Goal: Information Seeking & Learning: Learn about a topic

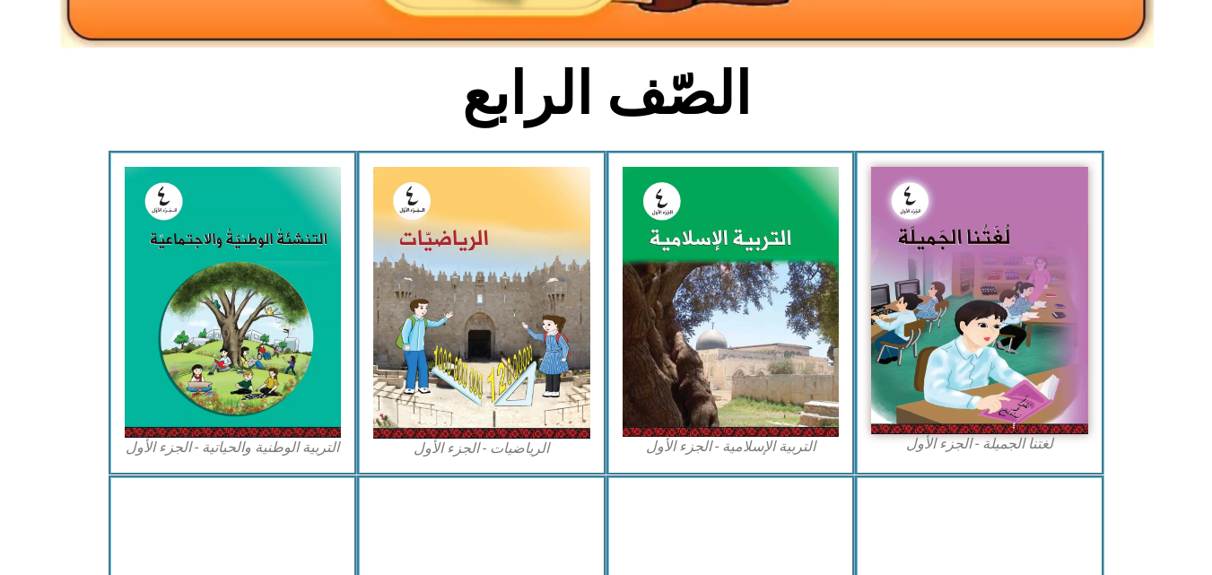
scroll to position [436, 0]
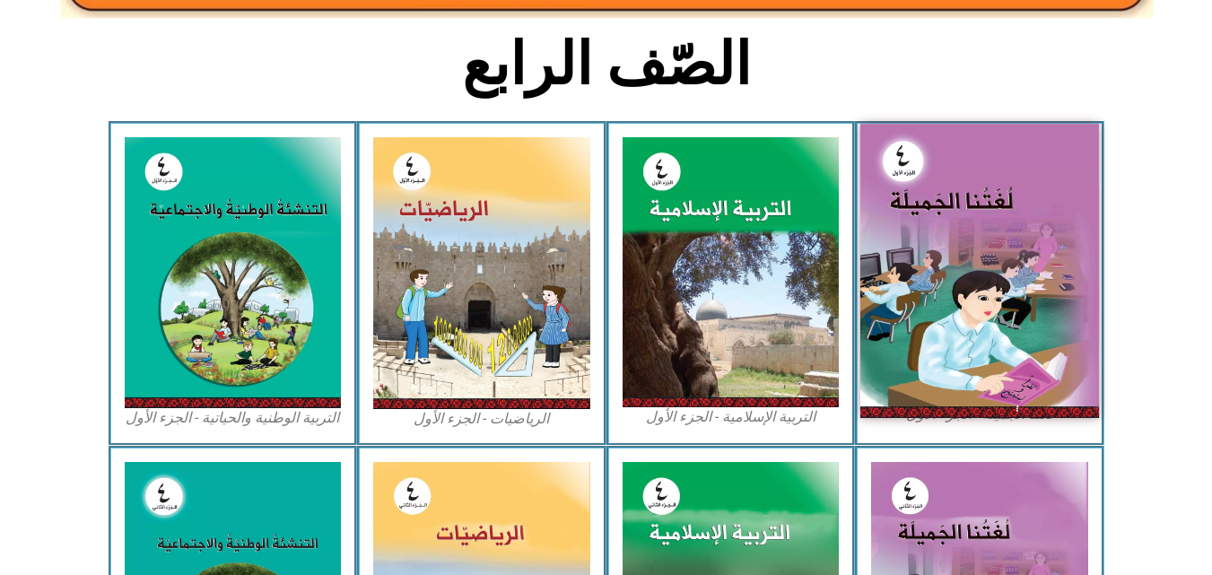
click at [901, 192] on img at bounding box center [979, 270] width 239 height 293
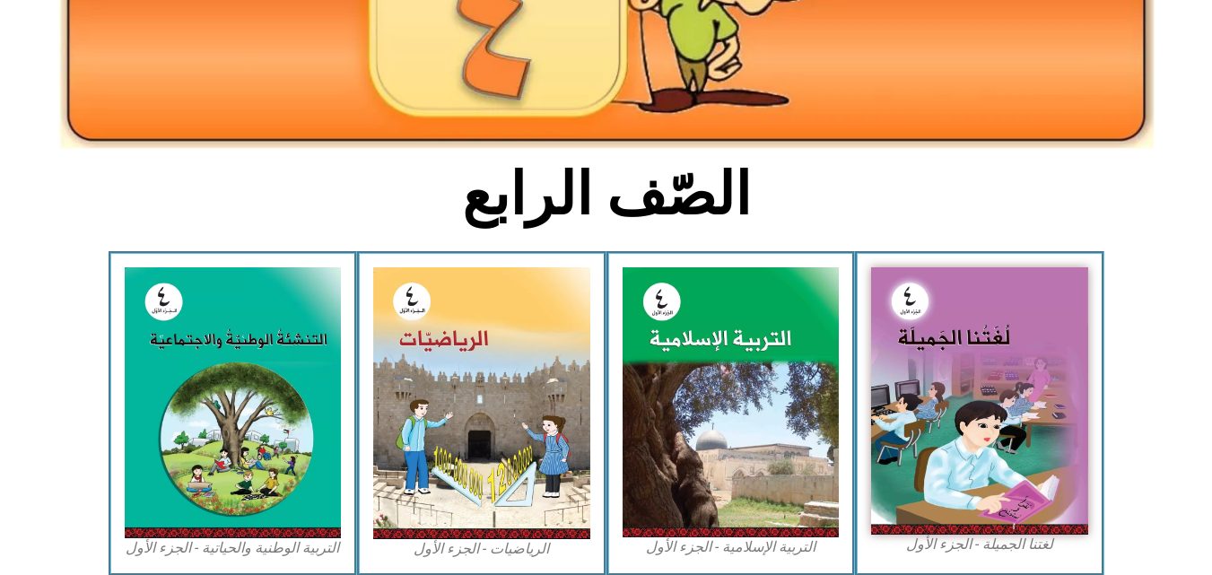
scroll to position [330, 0]
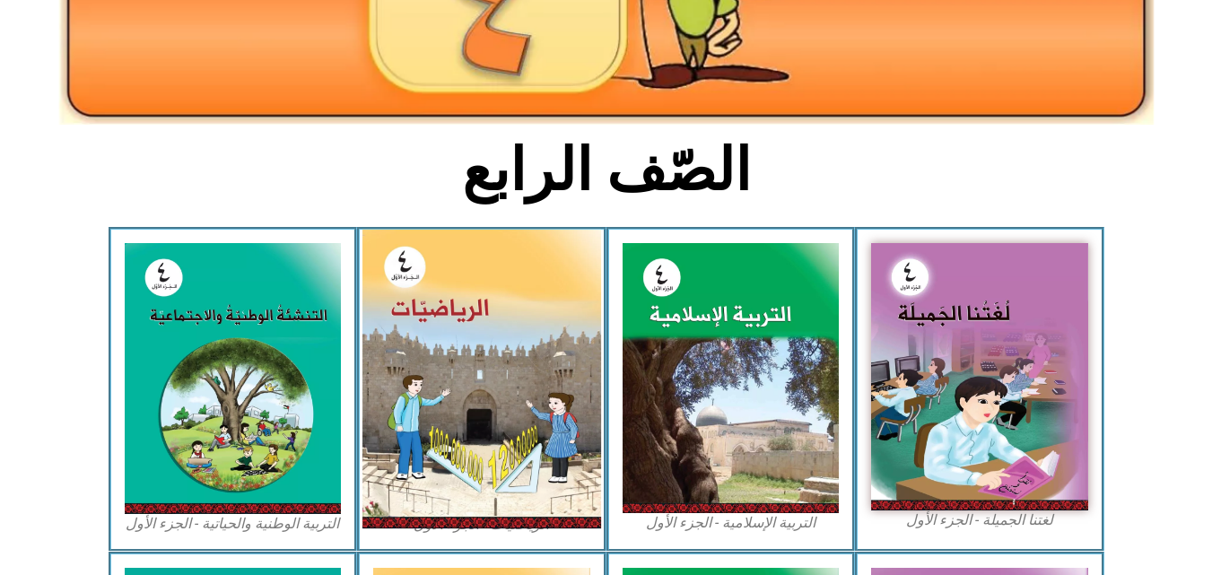
click at [502, 362] on img at bounding box center [481, 379] width 239 height 299
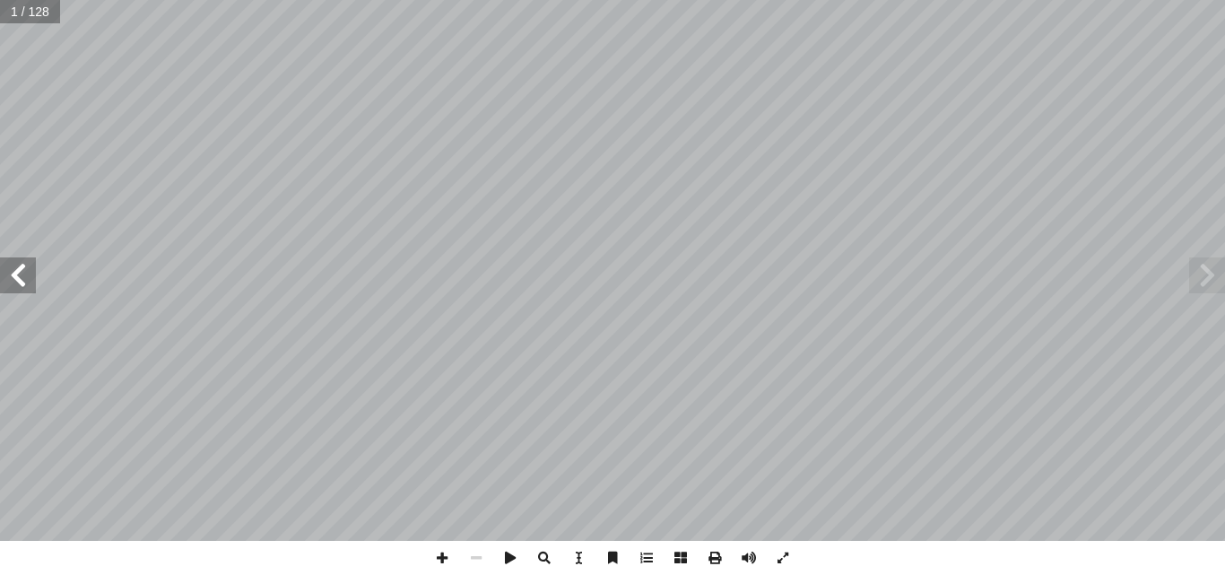
click at [33, 275] on span at bounding box center [18, 275] width 36 height 36
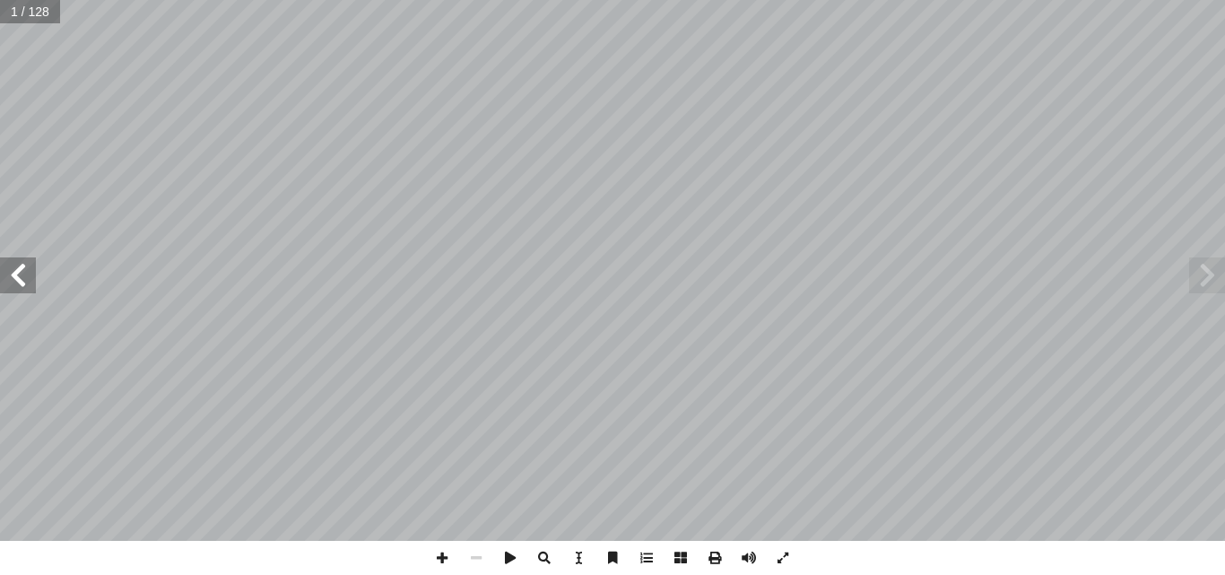
click at [33, 275] on span at bounding box center [18, 275] width 36 height 36
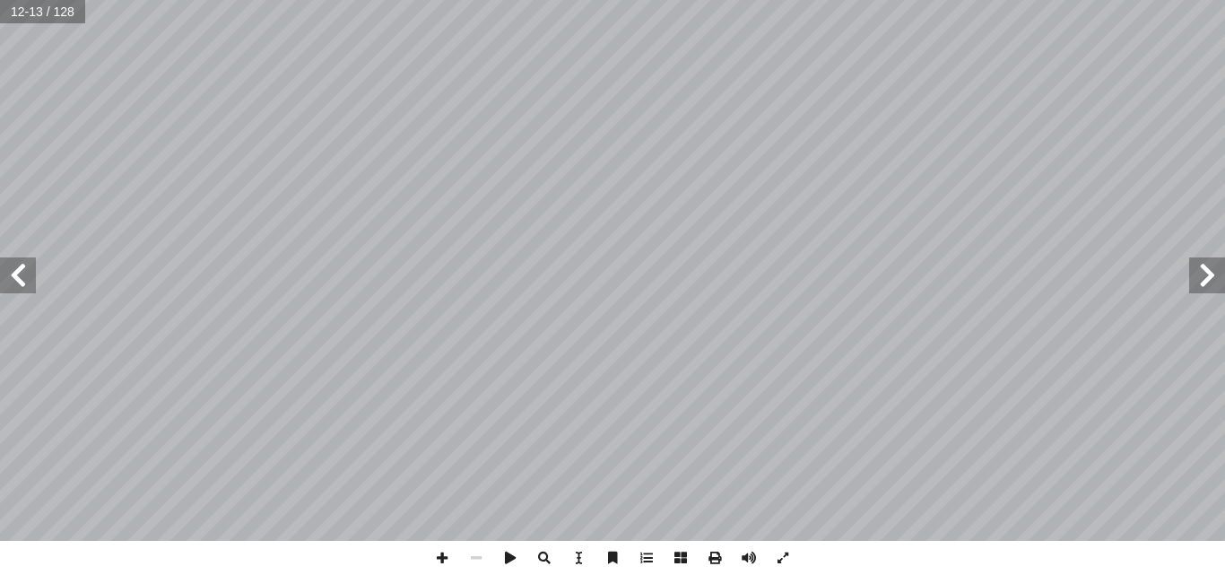
click at [33, 275] on span at bounding box center [18, 275] width 36 height 36
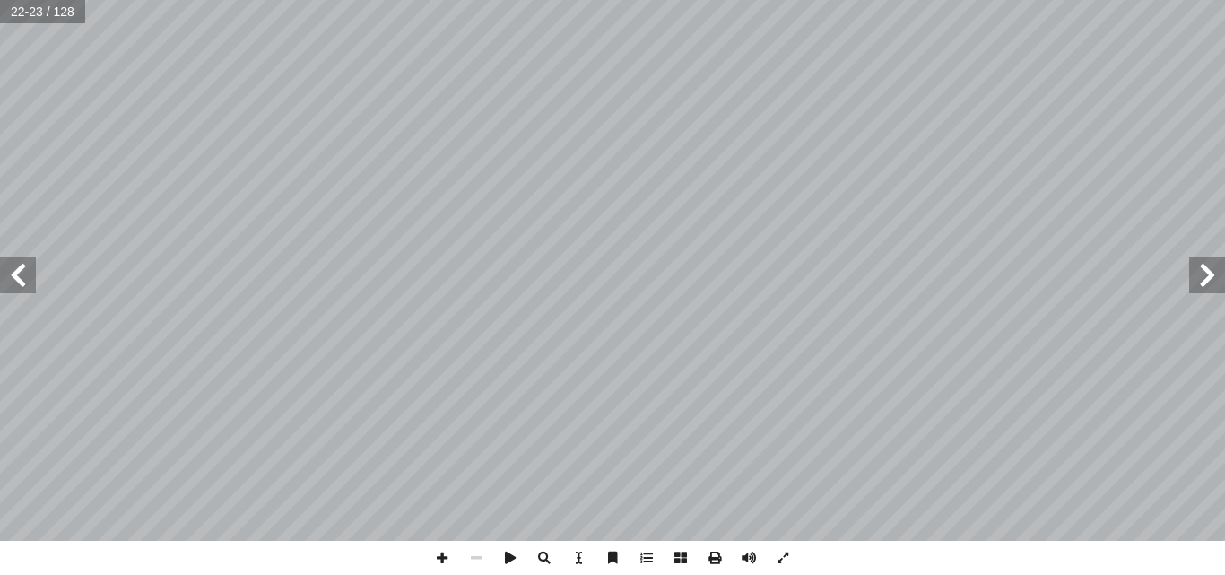
click at [33, 275] on span at bounding box center [18, 275] width 36 height 36
click at [449, 555] on span at bounding box center [442, 558] width 34 height 34
click at [17, 288] on span at bounding box center [18, 275] width 36 height 36
click at [1224, 281] on span at bounding box center [1208, 275] width 36 height 36
